Goal: Information Seeking & Learning: Learn about a topic

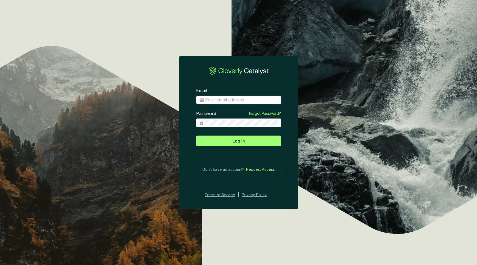
drag, startPoint x: 237, startPoint y: 101, endPoint x: 235, endPoint y: 101, distance: 2.7
click at [236, 101] on input "Email" at bounding box center [241, 100] width 73 height 6
type input "oscar@bioforestal.mx"
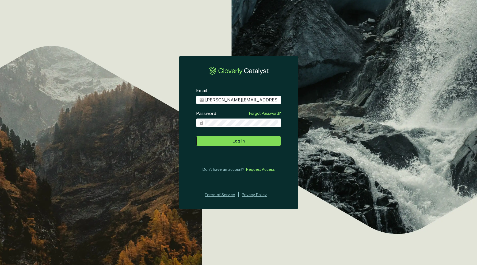
click at [247, 140] on button "Log In" at bounding box center [238, 141] width 85 height 11
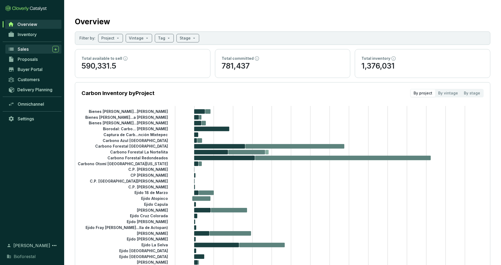
click at [26, 52] on span "Sales" at bounding box center [23, 49] width 11 height 5
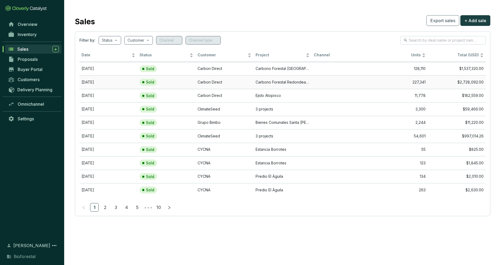
click at [293, 83] on td "Carbono Forestal Redondeados" at bounding box center [282, 82] width 58 height 14
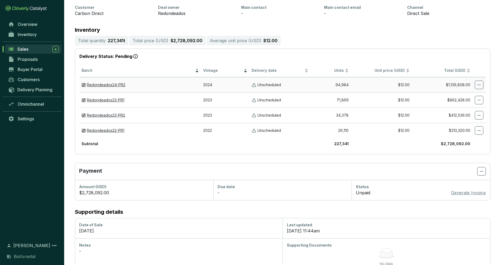
scroll to position [90, 0]
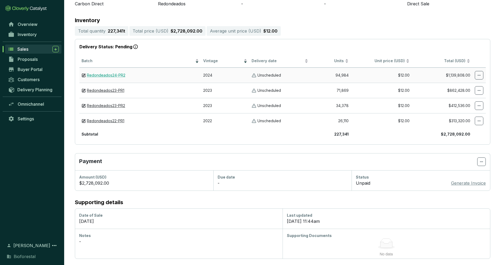
click at [103, 74] on link "Redondeados24-PR2" at bounding box center [106, 75] width 38 height 5
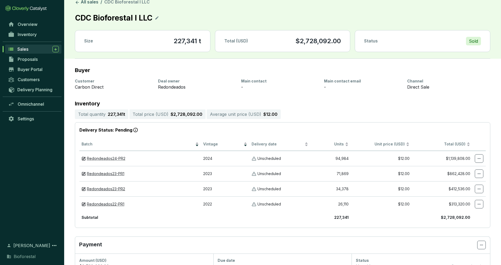
scroll to position [0, 0]
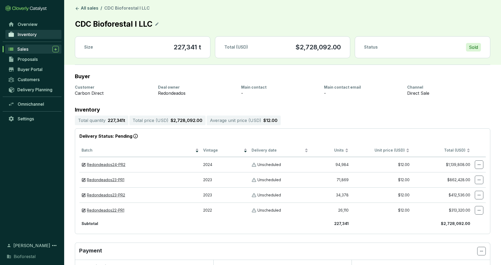
click at [30, 34] on span "Inventory" at bounding box center [27, 34] width 19 height 5
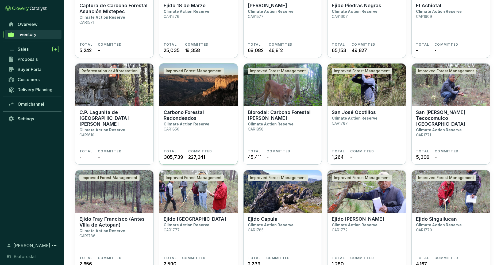
scroll to position [733, 0]
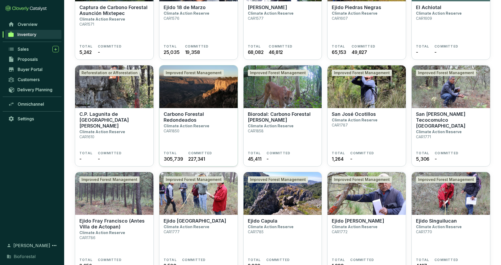
click at [196, 127] on p "Climate Action Reserve" at bounding box center [187, 126] width 46 height 5
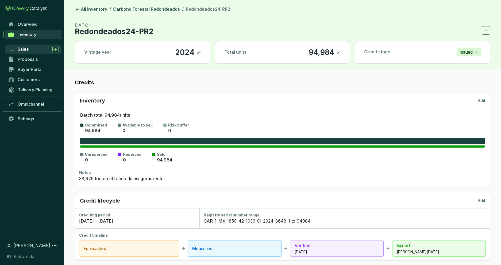
click at [21, 48] on span "Sales" at bounding box center [23, 49] width 11 height 5
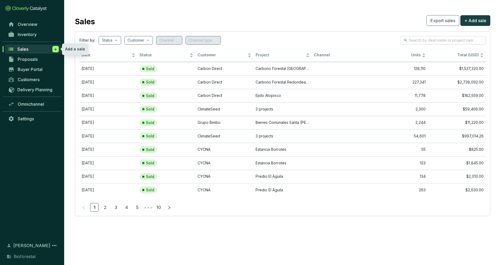
click at [57, 49] on icon at bounding box center [55, 49] width 4 height 5
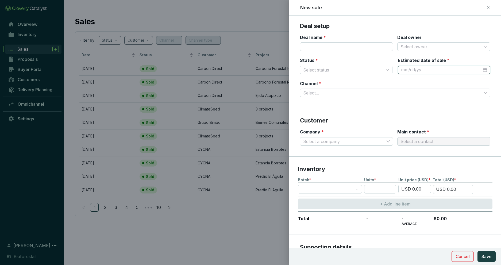
click at [434, 68] on input "Estimated date of sale *" at bounding box center [441, 70] width 81 height 6
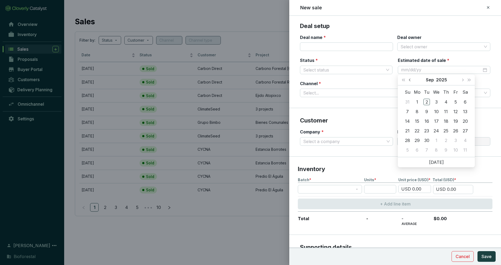
click at [410, 79] on span "Previous month (PageUp)" at bounding box center [410, 80] width 3 height 3
type input "7/15/2025"
click at [430, 125] on td "15" at bounding box center [427, 122] width 10 height 10
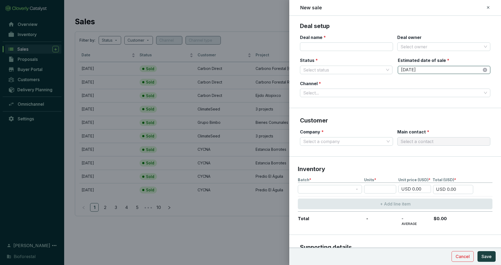
click at [434, 68] on input "7/15/2025" at bounding box center [441, 70] width 81 height 6
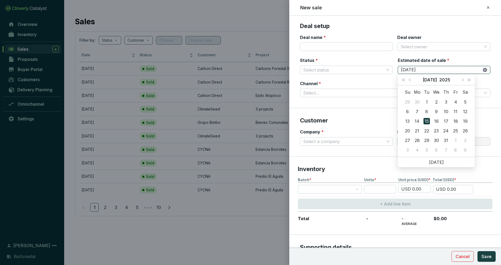
click at [485, 69] on icon "close-circle" at bounding box center [485, 70] width 4 height 4
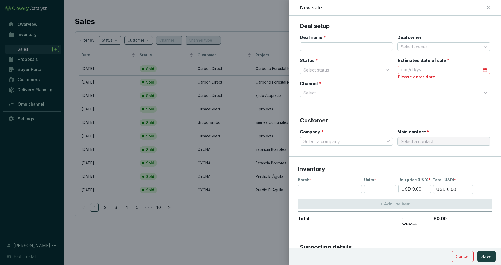
click at [481, 78] on div "Please enter date" at bounding box center [444, 77] width 92 height 6
click at [467, 258] on span "Cancel" at bounding box center [463, 257] width 14 height 6
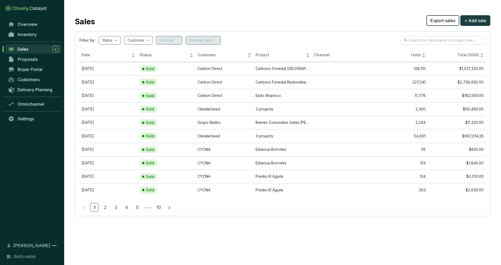
click at [442, 18] on span "Export sales" at bounding box center [442, 20] width 25 height 6
click at [321, 24] on div "Sales Export sales + Add sale" at bounding box center [282, 20] width 415 height 13
click at [21, 24] on span "Overview" at bounding box center [28, 24] width 20 height 5
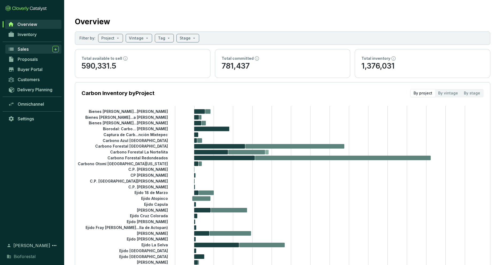
click at [20, 50] on span "Sales" at bounding box center [23, 49] width 11 height 5
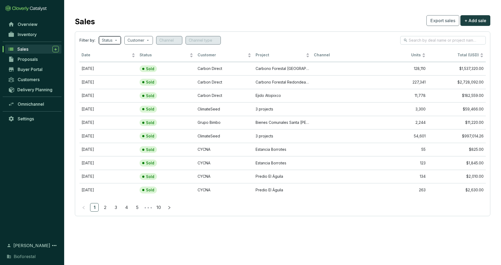
click at [117, 42] on span at bounding box center [110, 40] width 16 height 8
click at [109, 68] on input "Sold" at bounding box center [107, 68] width 4 height 4
checkbox input "true"
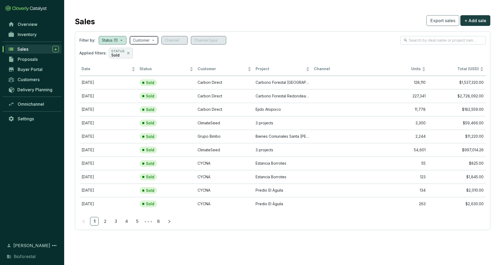
click at [146, 41] on input "search" at bounding box center [141, 40] width 17 height 8
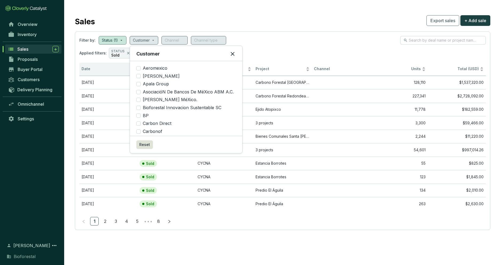
click at [114, 68] on span "Date" at bounding box center [106, 69] width 49 height 5
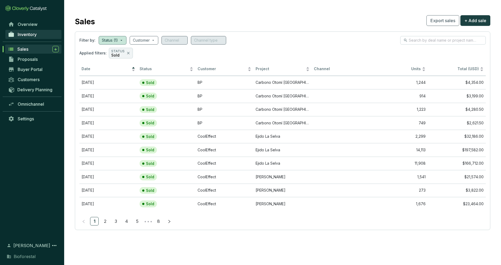
click at [30, 37] on link "Inventory" at bounding box center [33, 34] width 56 height 9
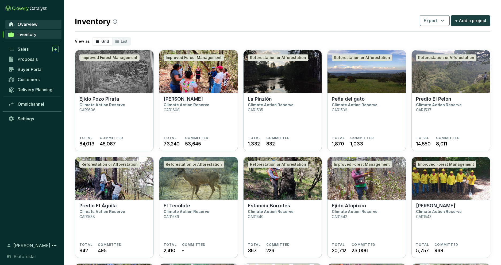
click at [31, 25] on span "Overview" at bounding box center [28, 24] width 20 height 5
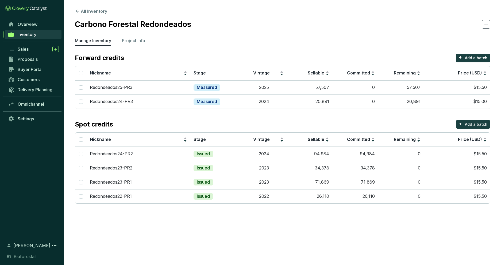
click at [83, 12] on button "All Inventory" at bounding box center [91, 11] width 32 height 6
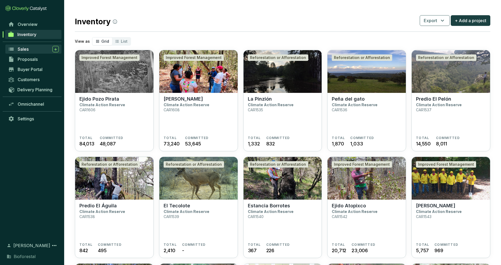
click at [22, 48] on span "Sales" at bounding box center [23, 49] width 11 height 5
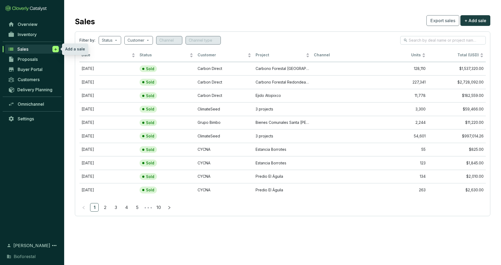
click at [53, 48] on icon at bounding box center [55, 49] width 4 height 5
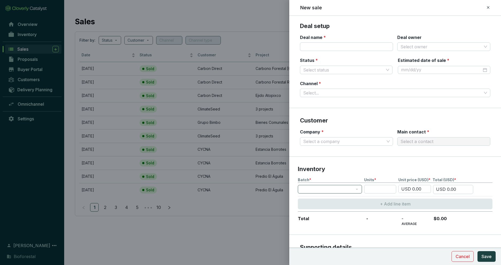
click at [359, 190] on div at bounding box center [330, 189] width 64 height 9
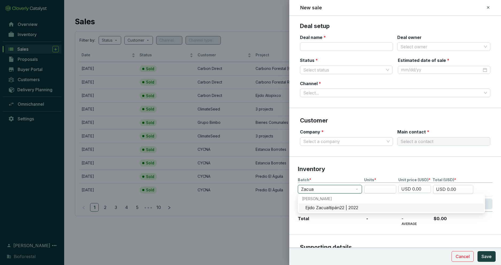
type input "Zacual"
click at [346, 208] on div "Ejido Zacualtipán22 | 2022" at bounding box center [392, 208] width 175 height 6
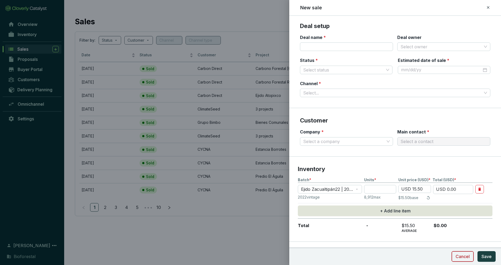
click at [462, 256] on span "Cancel" at bounding box center [463, 257] width 14 height 6
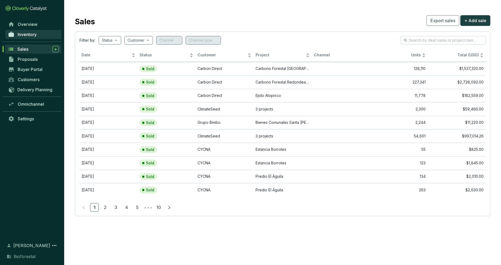
click at [27, 33] on span "Inventory" at bounding box center [27, 34] width 19 height 5
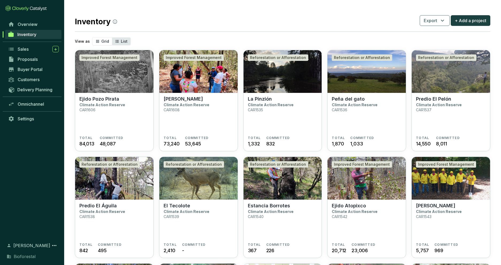
click at [122, 39] on div "List" at bounding box center [121, 41] width 18 height 7
click at [112, 38] on input "List" at bounding box center [112, 38] width 0 height 0
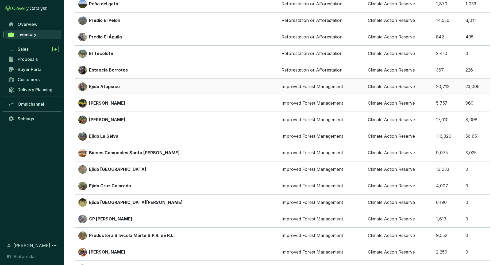
scroll to position [119, 0]
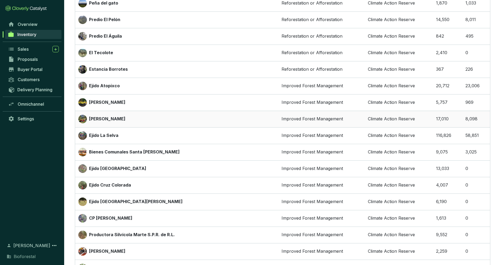
click at [114, 121] on p "[PERSON_NAME]" at bounding box center [107, 119] width 36 height 6
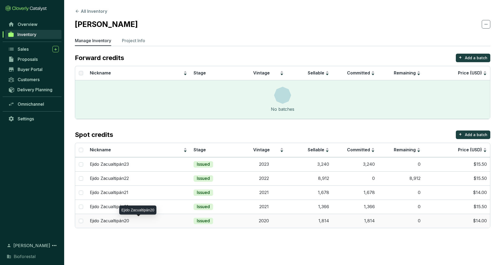
click at [115, 222] on p "Ejido Zacualtipán20" at bounding box center [109, 221] width 39 height 6
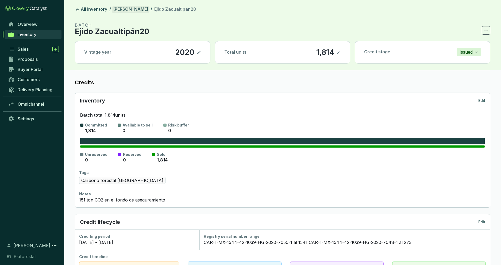
click at [130, 10] on link "[PERSON_NAME]" at bounding box center [130, 9] width 37 height 6
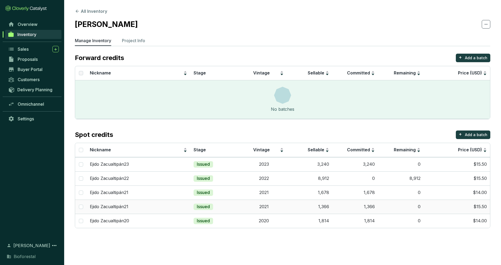
click at [116, 208] on p "Ejido Zacualtipán21" at bounding box center [109, 207] width 38 height 6
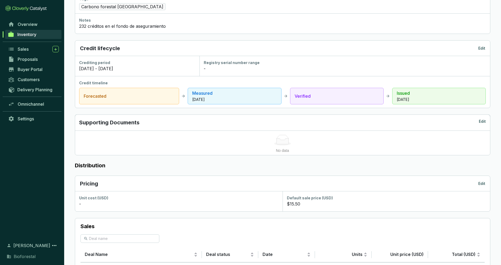
scroll to position [221, 0]
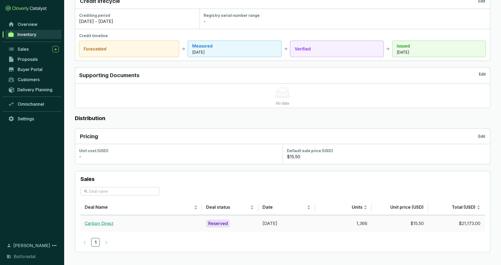
click at [105, 223] on link "Carbon Direct" at bounding box center [99, 223] width 29 height 5
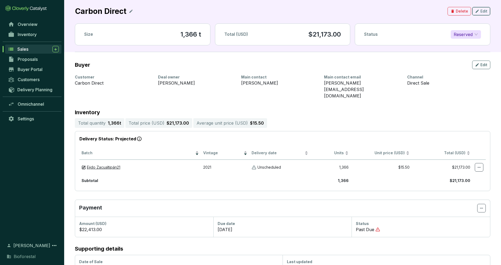
click at [483, 12] on span "Edit" at bounding box center [483, 11] width 7 height 5
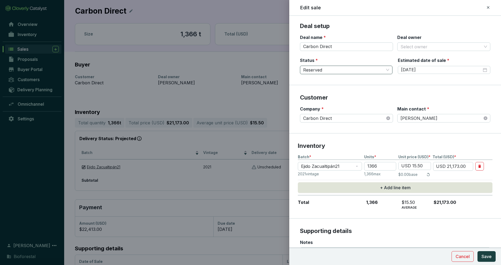
click at [384, 69] on span "Reserved" at bounding box center [346, 70] width 86 height 8
click at [466, 257] on span "Cancel" at bounding box center [463, 257] width 14 height 6
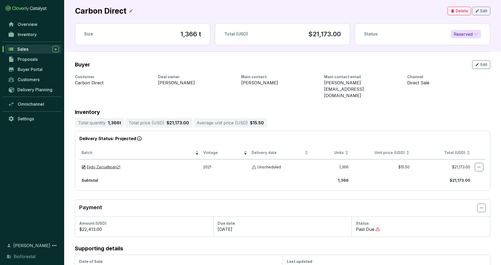
click at [472, 35] on span "Reserved" at bounding box center [466, 34] width 24 height 8
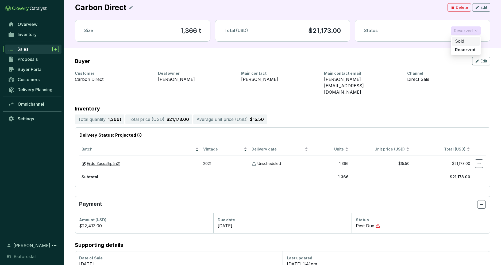
scroll to position [4, 0]
click at [419, 36] on div "Status Reserved" at bounding box center [422, 30] width 135 height 21
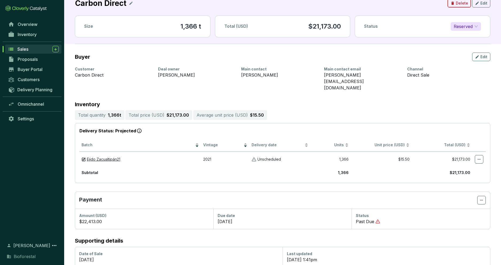
scroll to position [0, 0]
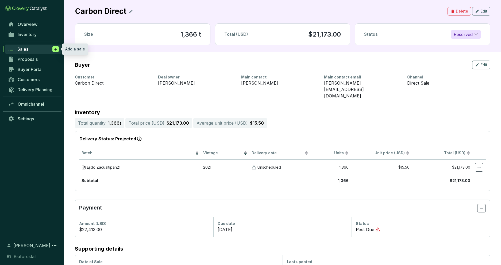
click at [57, 50] on icon at bounding box center [55, 49] width 4 height 5
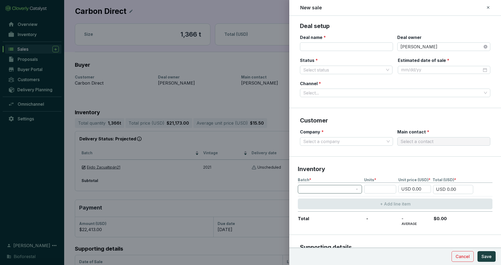
click at [350, 188] on span at bounding box center [330, 190] width 58 height 8
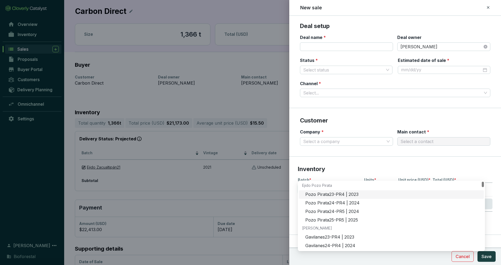
scroll to position [16, 0]
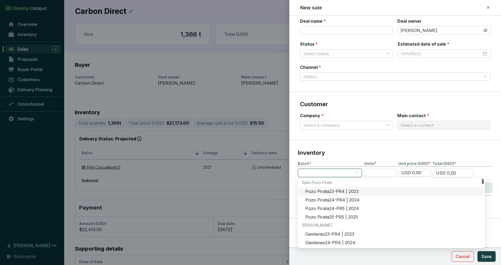
type input "a"
type input "X"
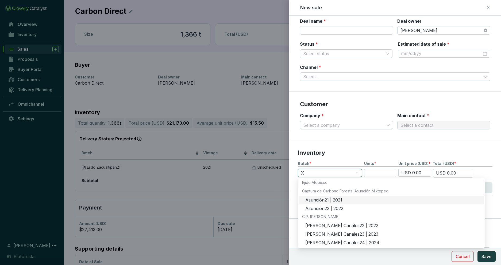
scroll to position [0, 0]
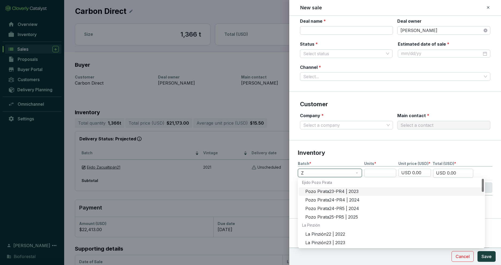
type input "Za"
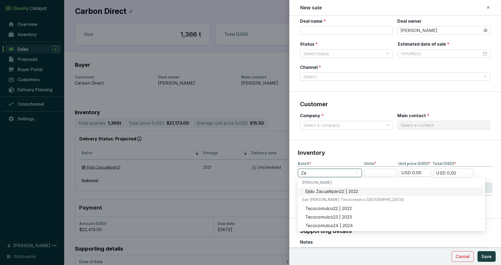
click at [333, 192] on div "Ejido Zacualtipán22 | 2022" at bounding box center [392, 192] width 175 height 6
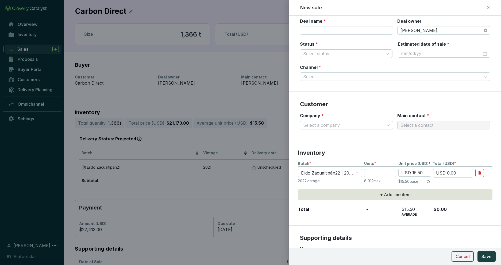
click at [458, 257] on span "Cancel" at bounding box center [463, 257] width 14 height 6
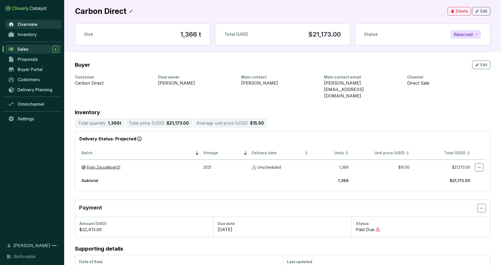
click at [30, 25] on span "Overview" at bounding box center [28, 24] width 20 height 5
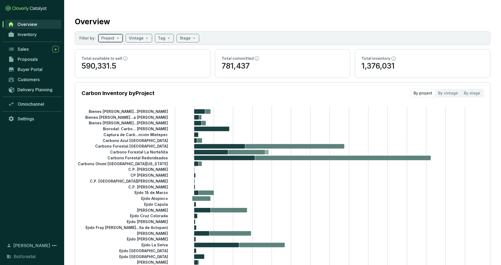
click at [119, 36] on div "Project" at bounding box center [110, 38] width 25 height 9
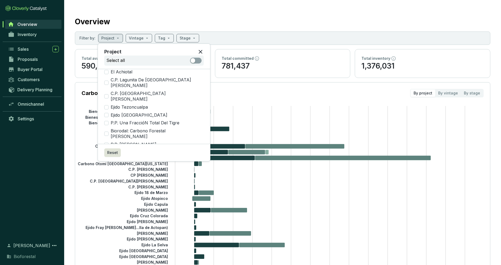
scroll to position [455, 0]
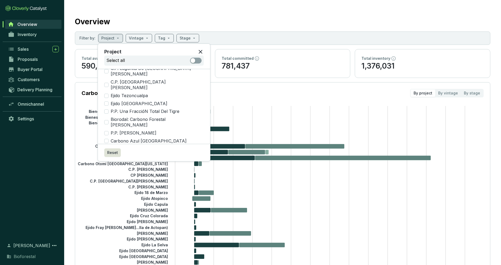
click at [122, 58] on p "Select all" at bounding box center [115, 61] width 18 height 6
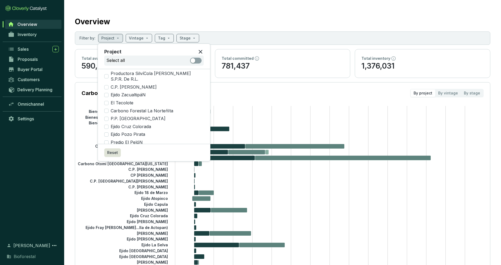
scroll to position [0, 0]
click at [109, 95] on span "Ejido ZacualtipáN" at bounding box center [128, 98] width 39 height 6
click at [109, 96] on input "Ejido ZacualtipáN" at bounding box center [106, 98] width 4 height 4
checkbox input "true"
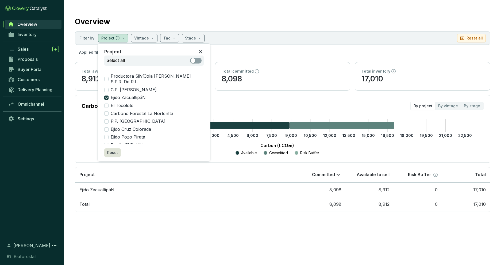
click at [198, 51] on icon at bounding box center [200, 52] width 6 height 6
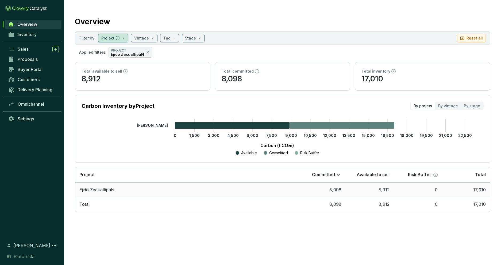
click at [109, 192] on td "Ejido ZacualtipáN" at bounding box center [186, 190] width 222 height 15
